Goal: Task Accomplishment & Management: Manage account settings

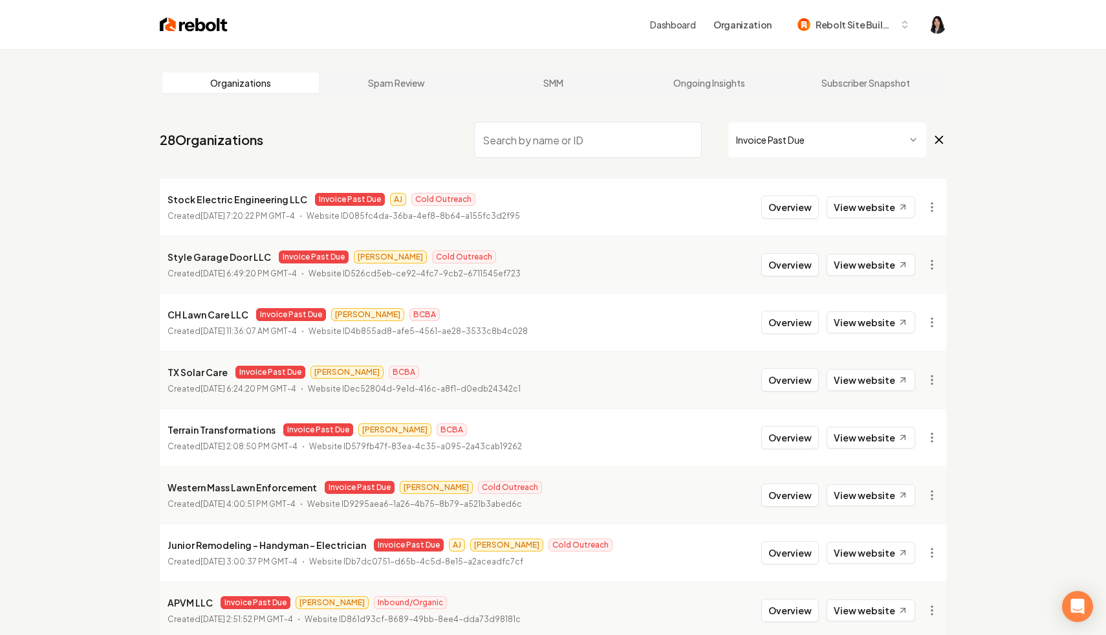
click at [935, 139] on icon at bounding box center [939, 140] width 14 height 16
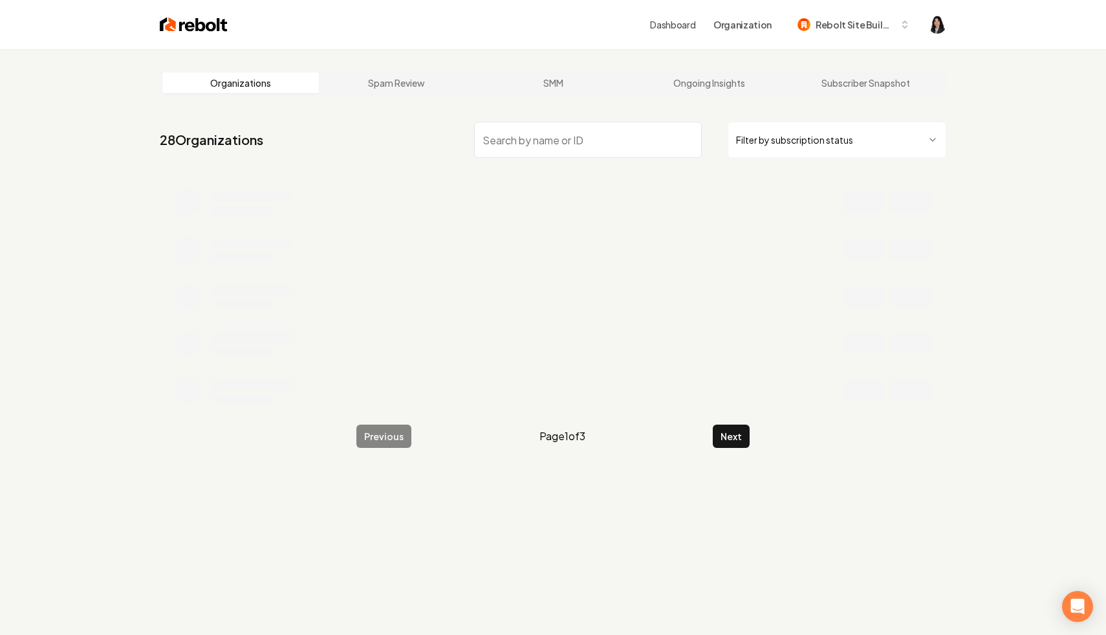
click at [622, 142] on input "search" at bounding box center [588, 140] width 228 height 36
paste input "Dino Air Conditioning & Heating Llc"
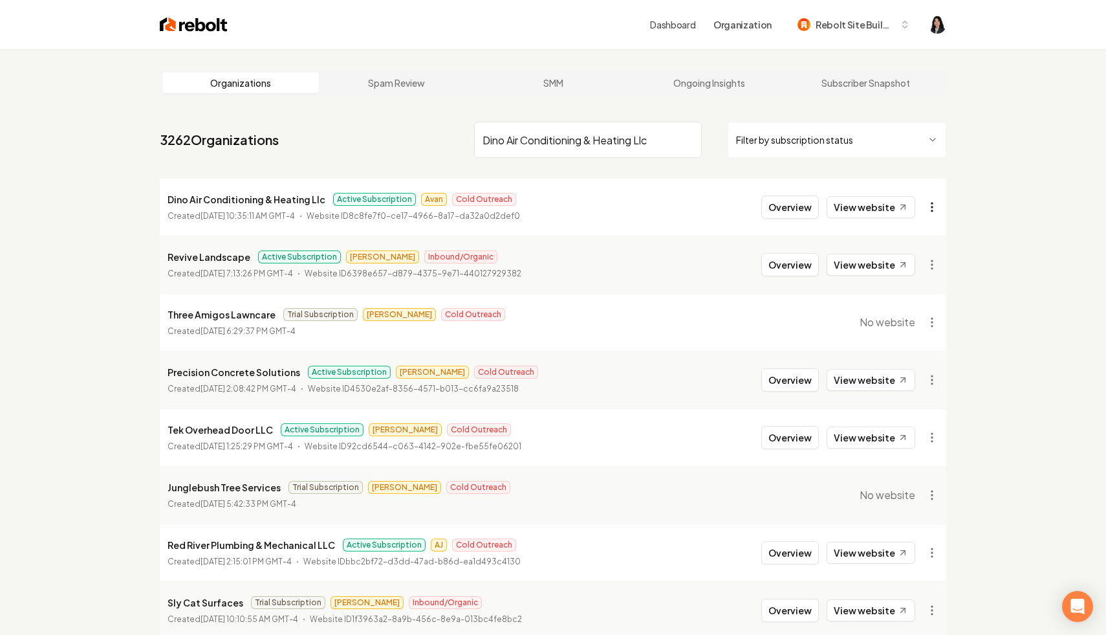
type input "Dino Air Conditioning & Heating Llc"
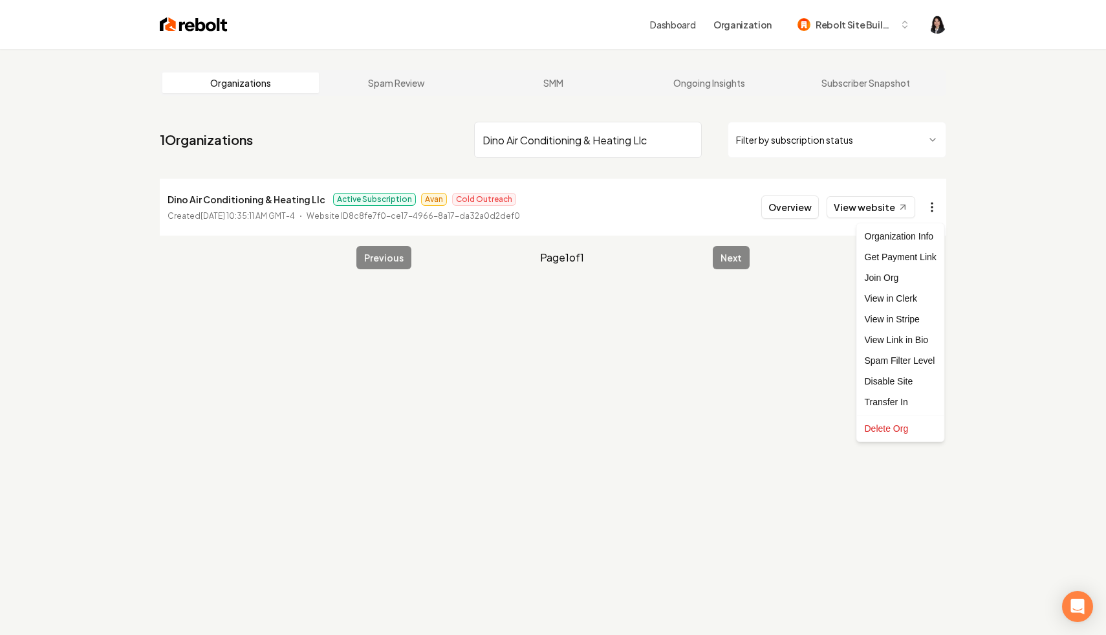
click at [936, 200] on html "Dashboard Organization Rebolt Site Builder Organizations Spam Review SMM Ongoin…" at bounding box center [553, 317] width 1106 height 635
click at [911, 312] on link "View in Stripe" at bounding box center [901, 319] width 82 height 21
click at [689, 142] on input "Dino Air Conditioning & Heating Llc" at bounding box center [588, 140] width 228 height 36
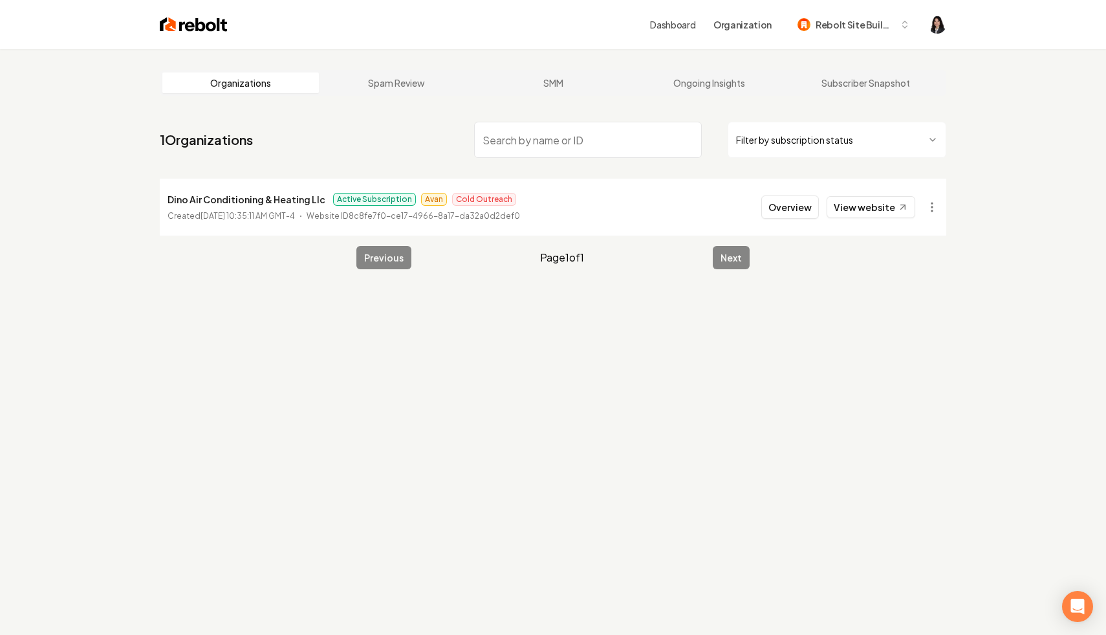
click at [819, 128] on html "Dashboard Organization Rebolt Site Builder Organizations Spam Review SMM Ongoin…" at bounding box center [553, 317] width 1106 height 635
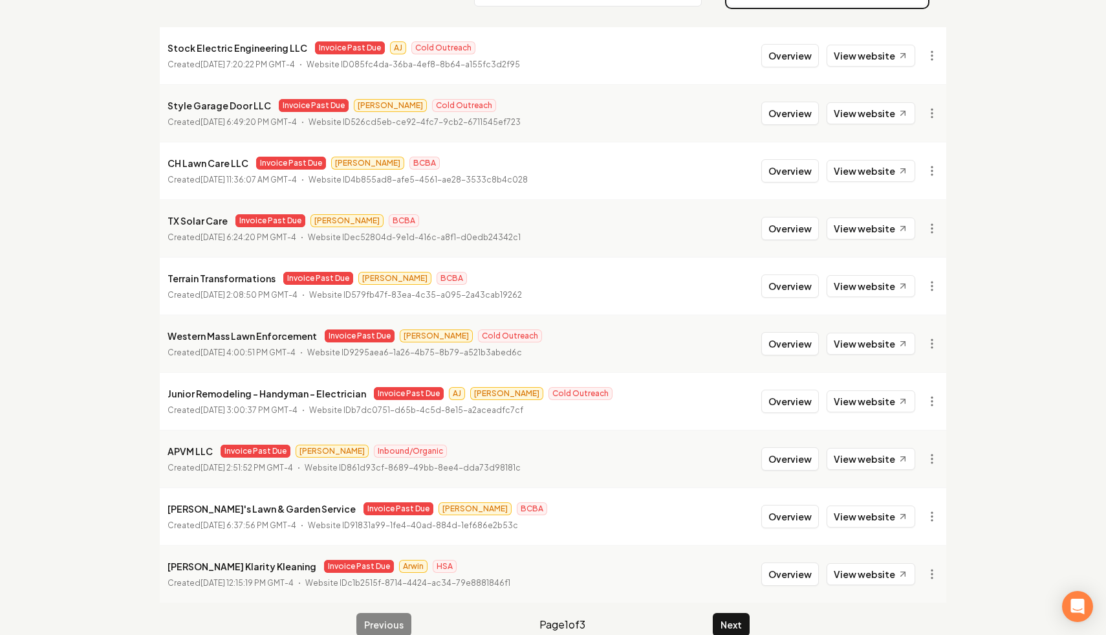
scroll to position [173, 0]
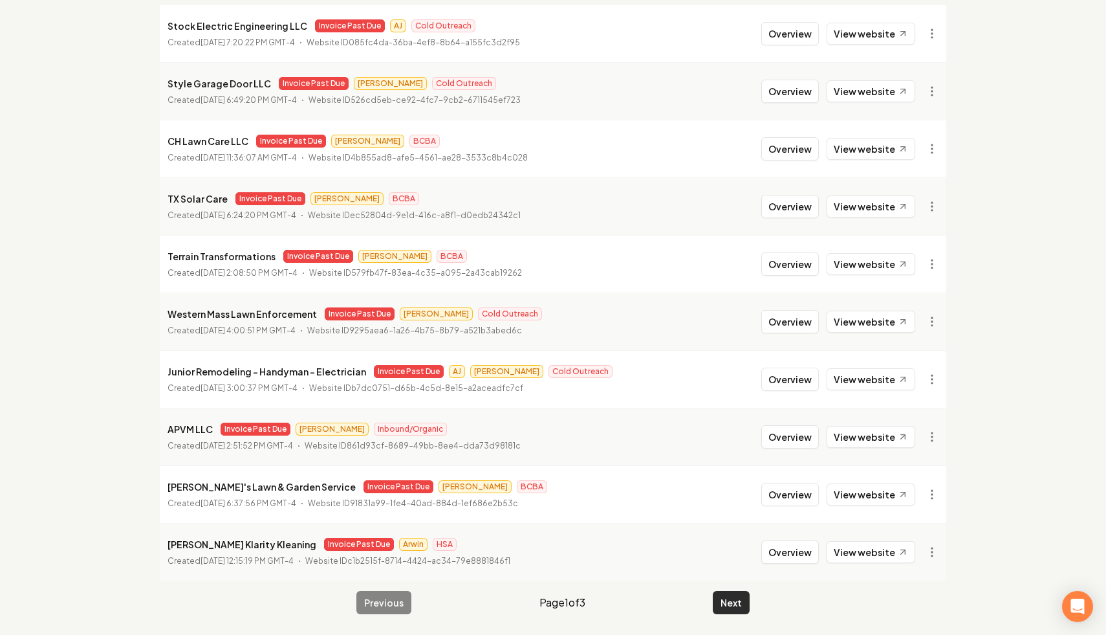
click at [722, 599] on button "Next" at bounding box center [731, 602] width 37 height 23
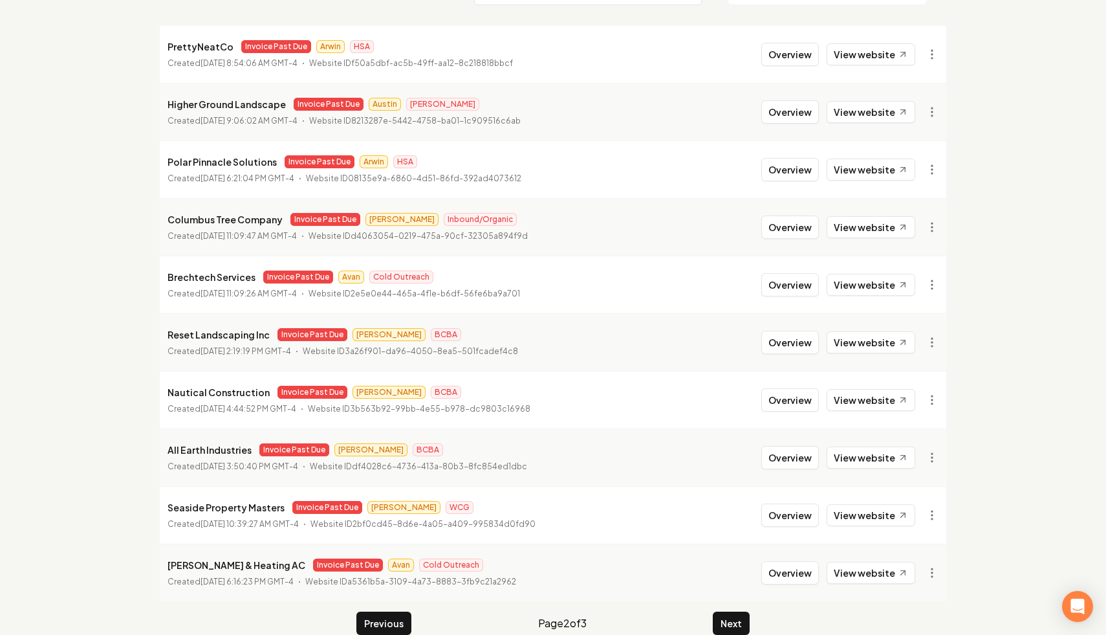
scroll to position [173, 0]
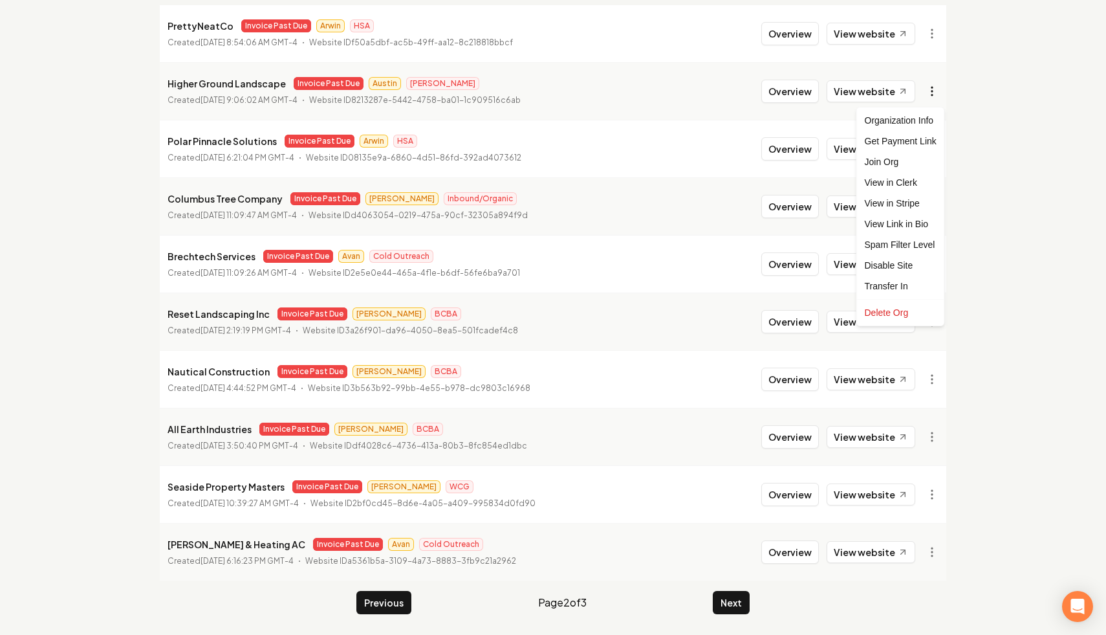
click at [930, 94] on html "Dashboard Organization Rebolt Site Builder Organizations Spam Review SMM Ongoin…" at bounding box center [553, 144] width 1106 height 635
click at [924, 198] on link "View in Stripe" at bounding box center [901, 203] width 82 height 21
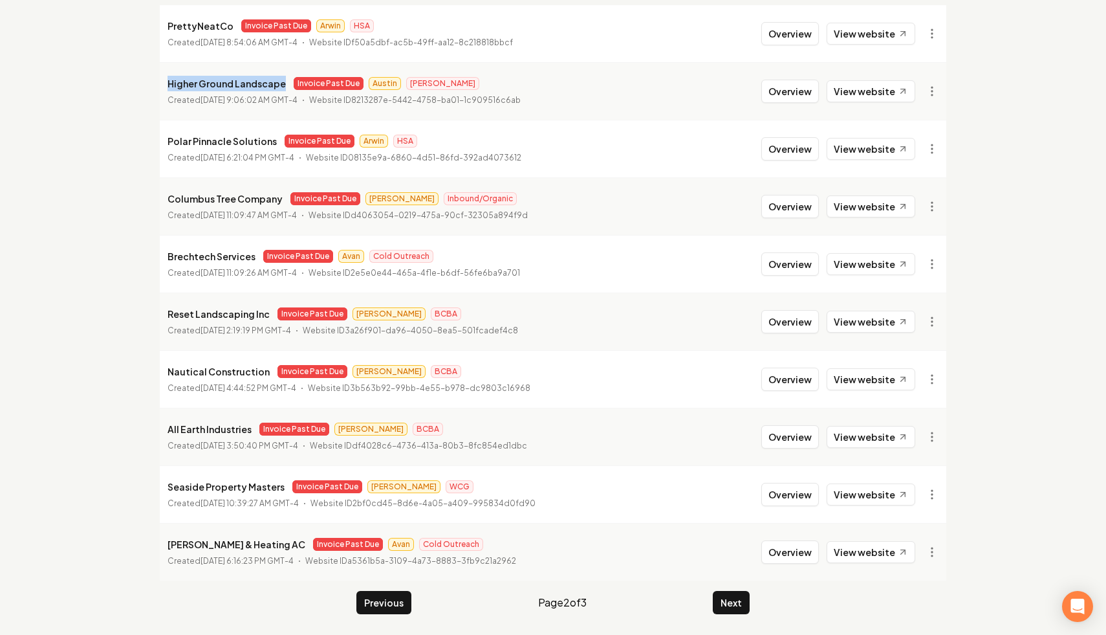
drag, startPoint x: 282, startPoint y: 85, endPoint x: 148, endPoint y: 78, distance: 134.0
click at [148, 78] on main "Organizations Spam Review SMM Ongoing Insights Subscriber Snapshot 28 Organizat…" at bounding box center [553, 255] width 828 height 759
copy p "Higher Ground Landscape"
click at [173, 217] on p "Created [DATE] 11:09:47 AM GMT-4" at bounding box center [232, 215] width 129 height 13
click at [722, 606] on button "Next" at bounding box center [731, 602] width 37 height 23
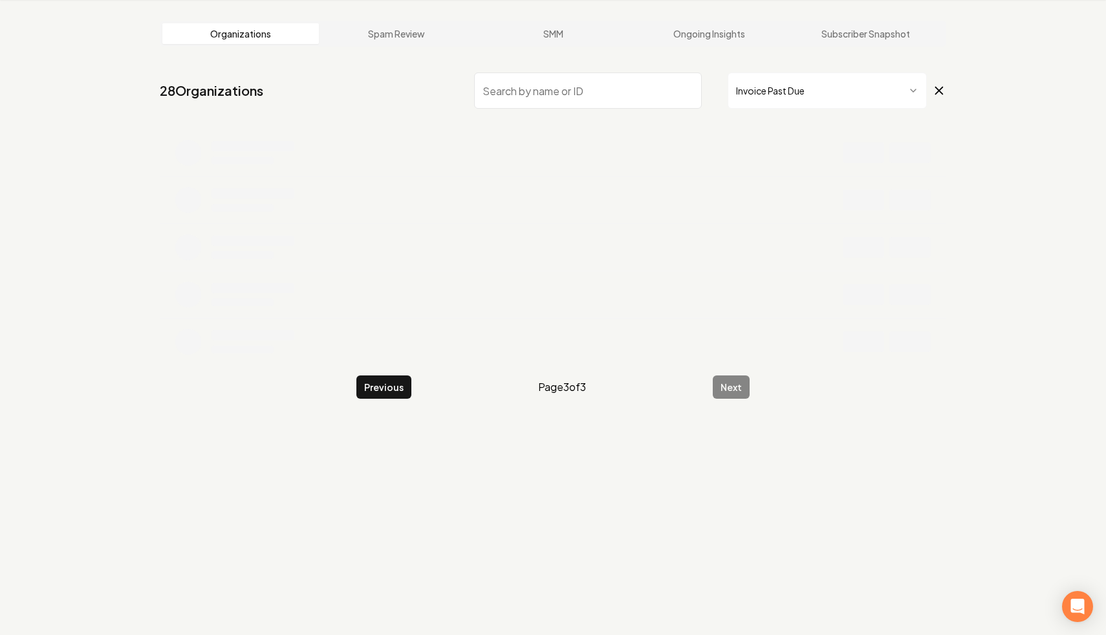
scroll to position [58, 0]
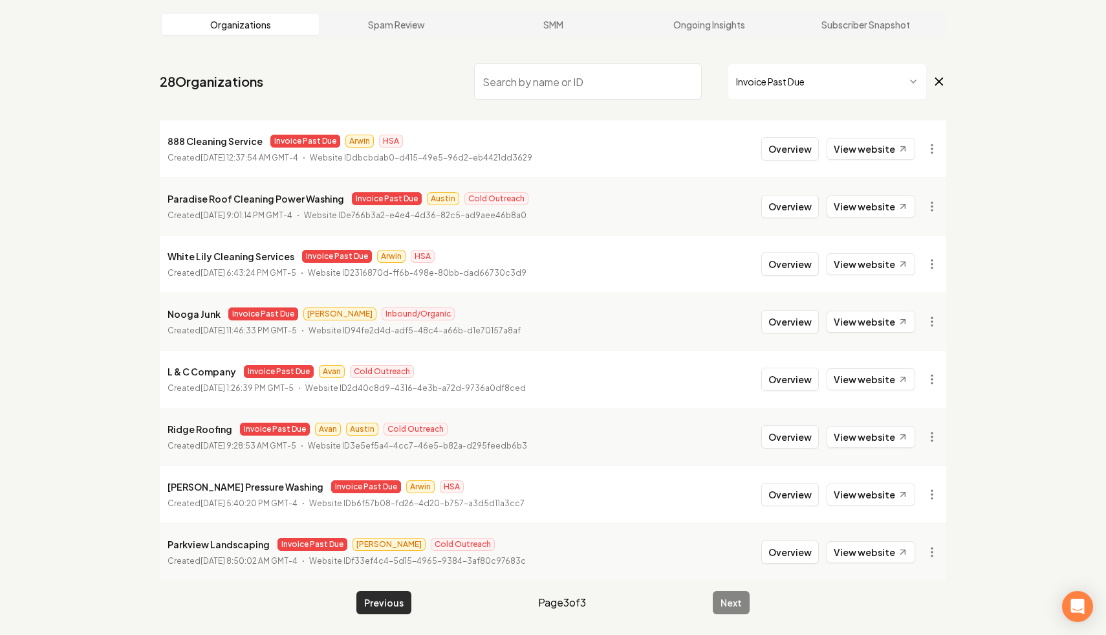
click at [380, 596] on button "Previous" at bounding box center [383, 602] width 55 height 23
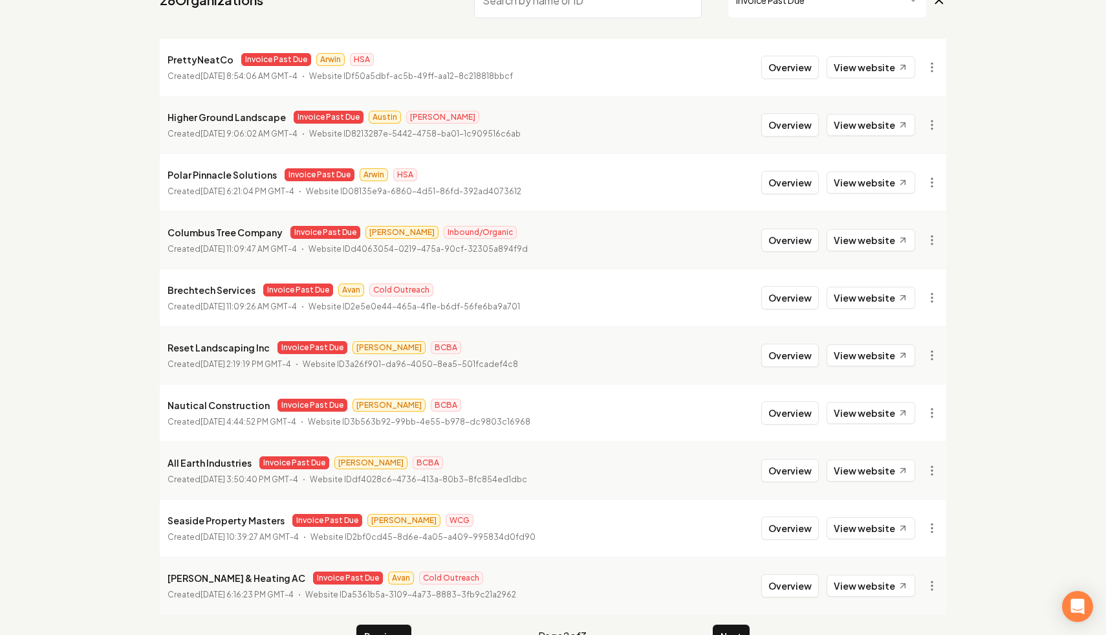
scroll to position [173, 0]
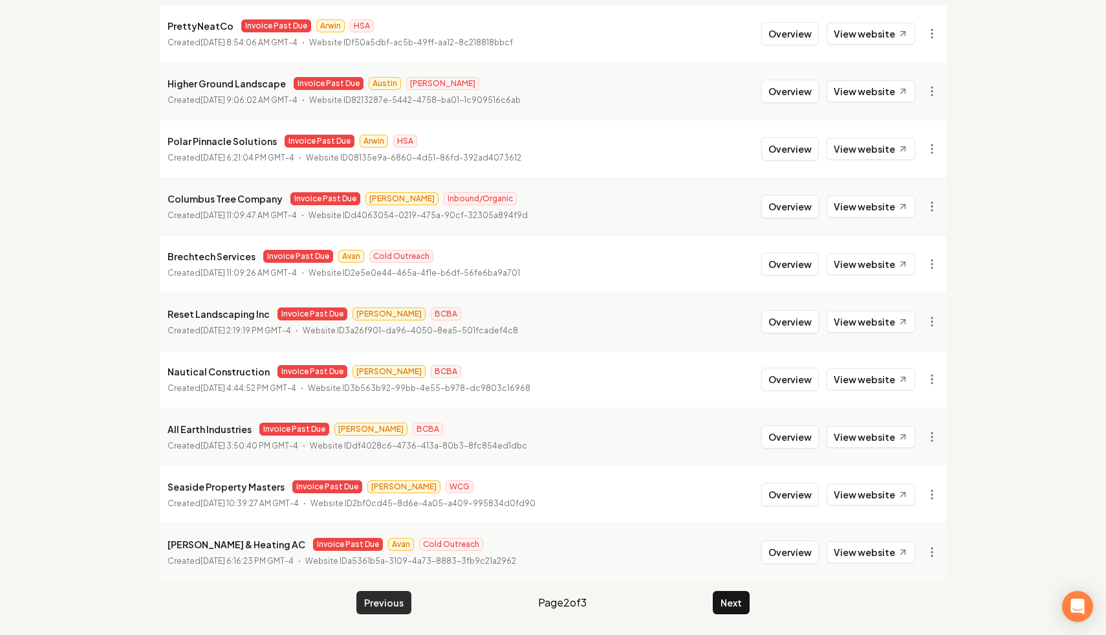
click at [378, 606] on button "Previous" at bounding box center [383, 602] width 55 height 23
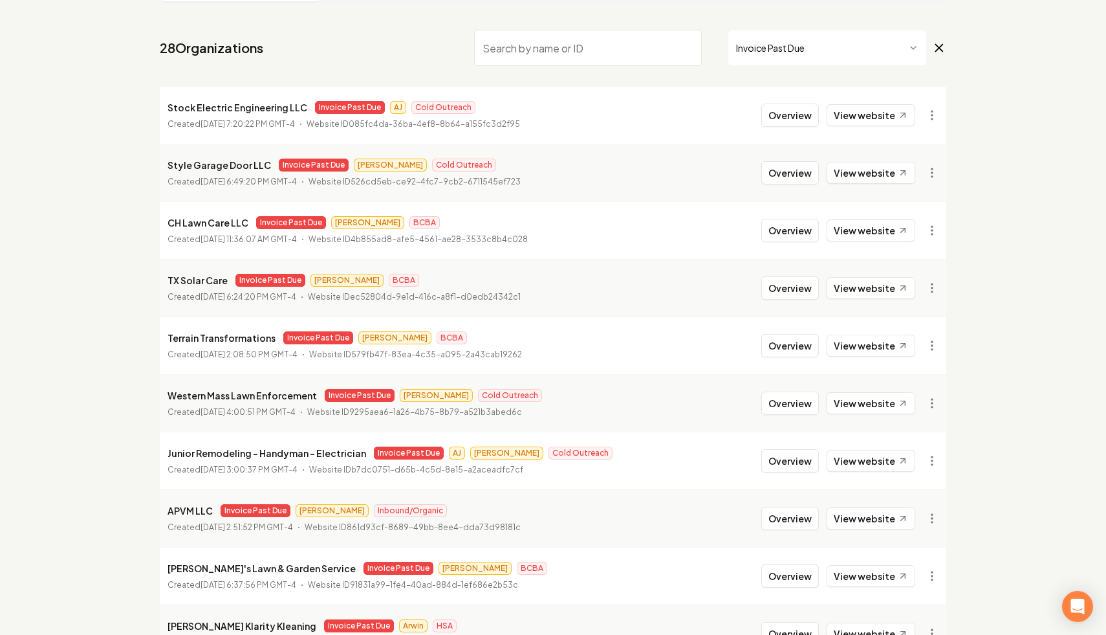
scroll to position [86, 0]
